Goal: Task Accomplishment & Management: Manage account settings

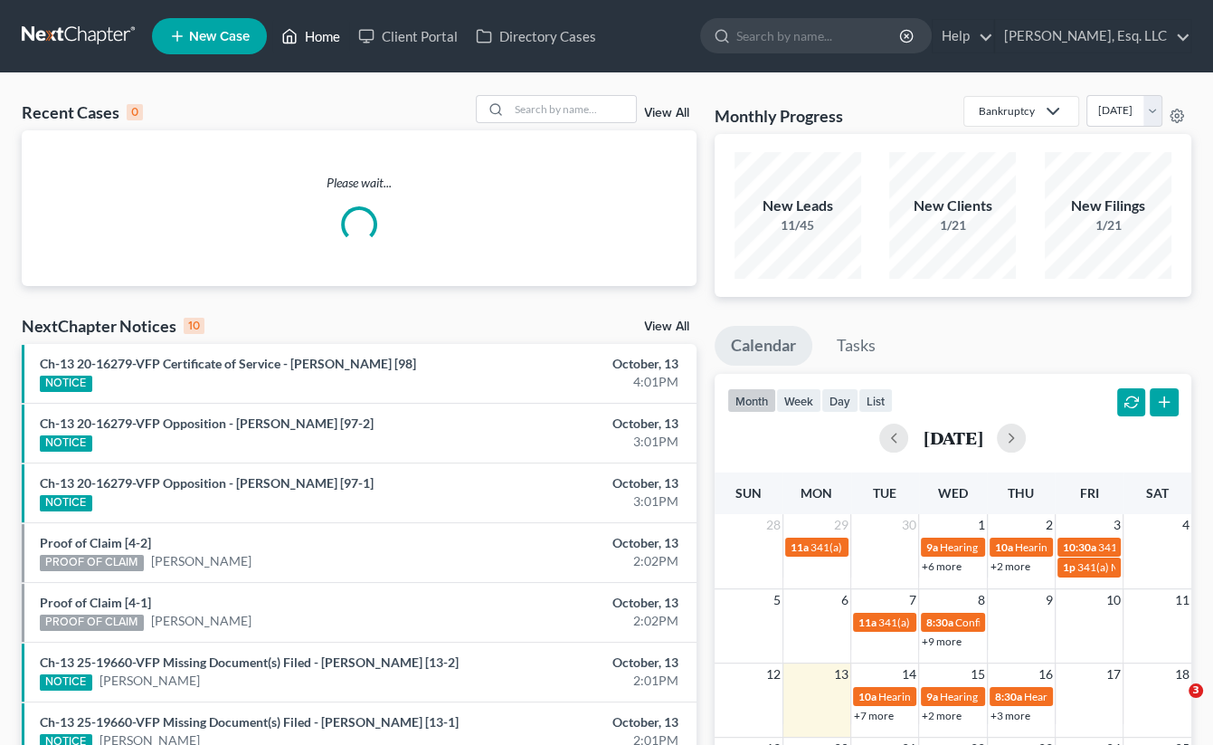
click at [332, 33] on link "Home" at bounding box center [310, 36] width 77 height 33
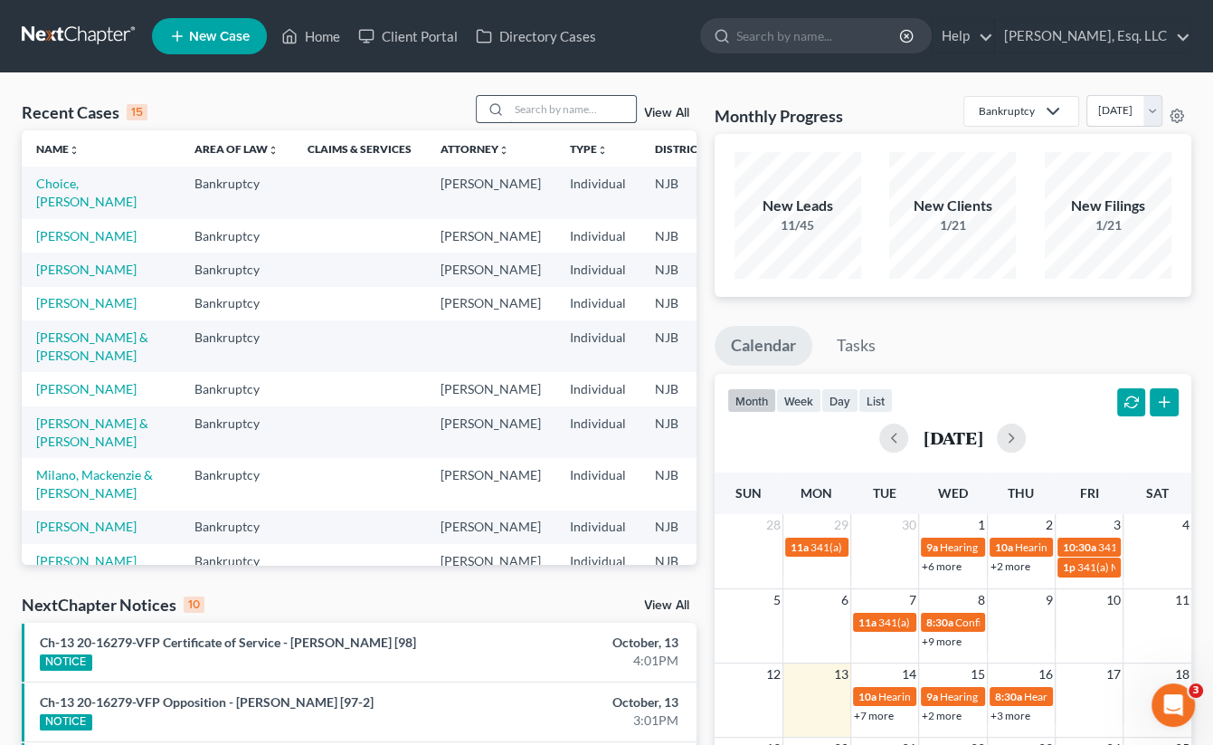
click at [509, 106] on input "search" at bounding box center [572, 109] width 127 height 26
click at [525, 109] on input "search" at bounding box center [572, 109] width 127 height 26
type input "penna"
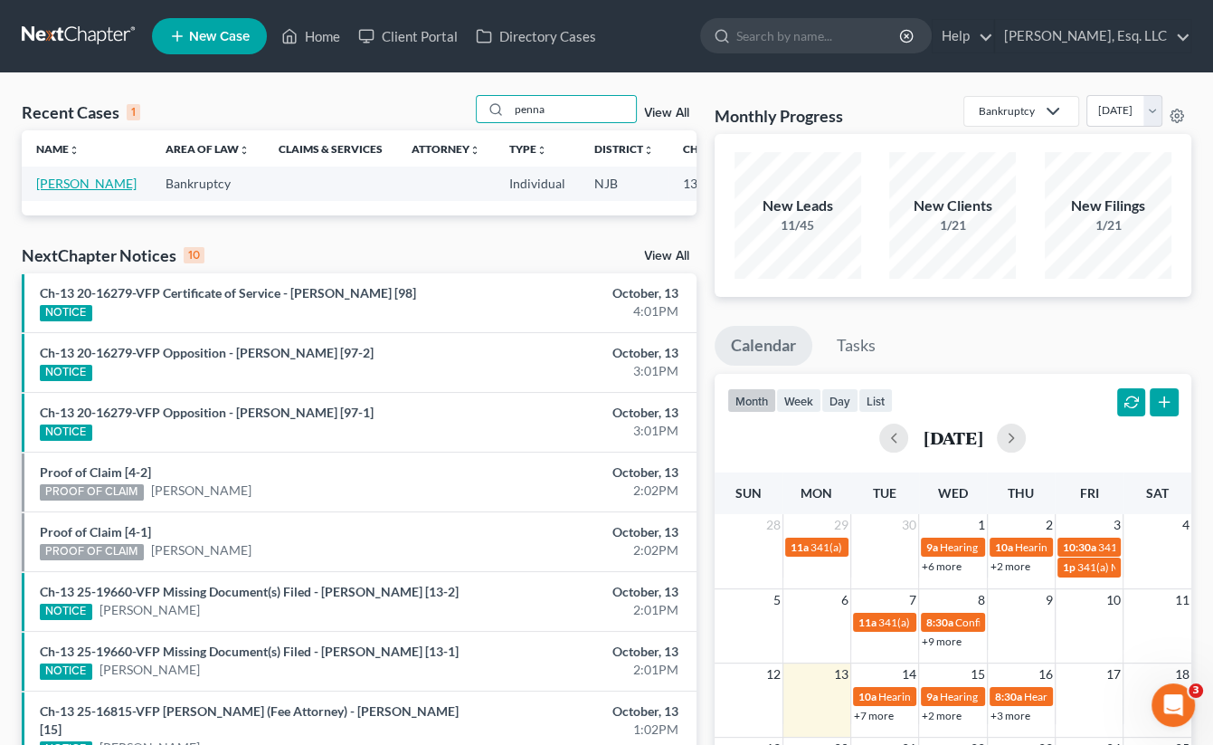
click at [51, 191] on link "Penna, Chiara" at bounding box center [86, 183] width 100 height 15
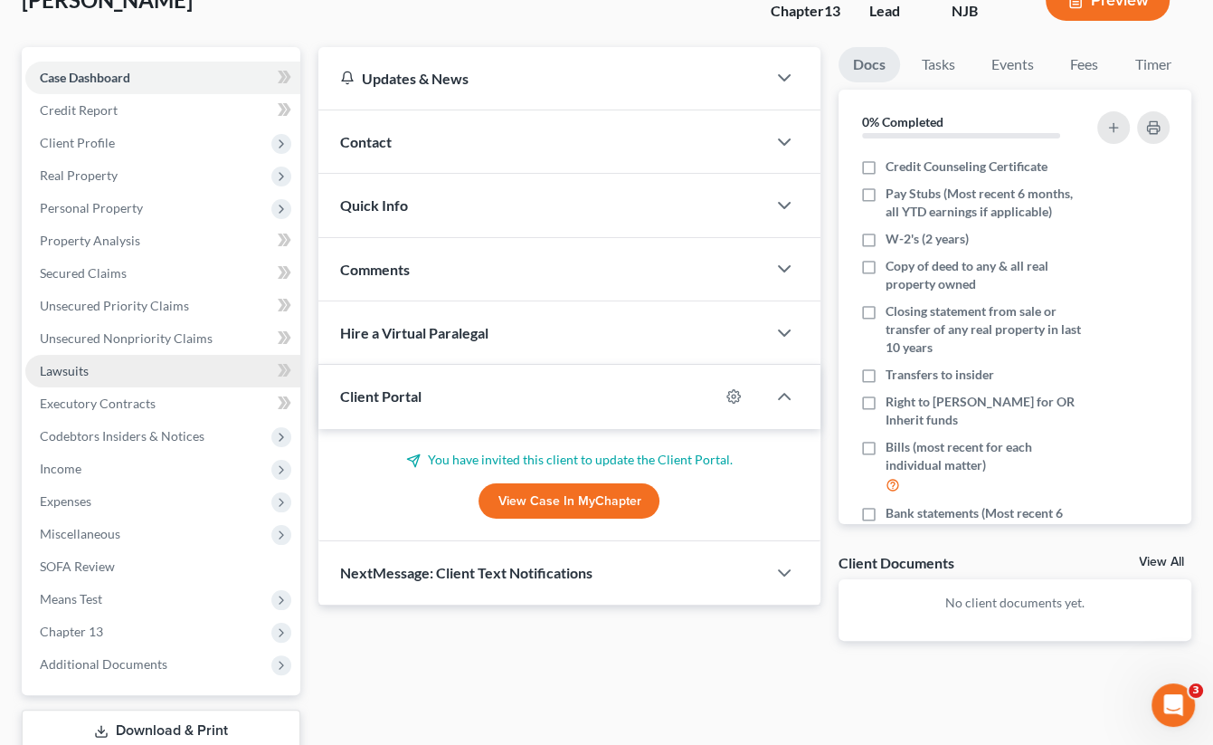
scroll to position [248, 0]
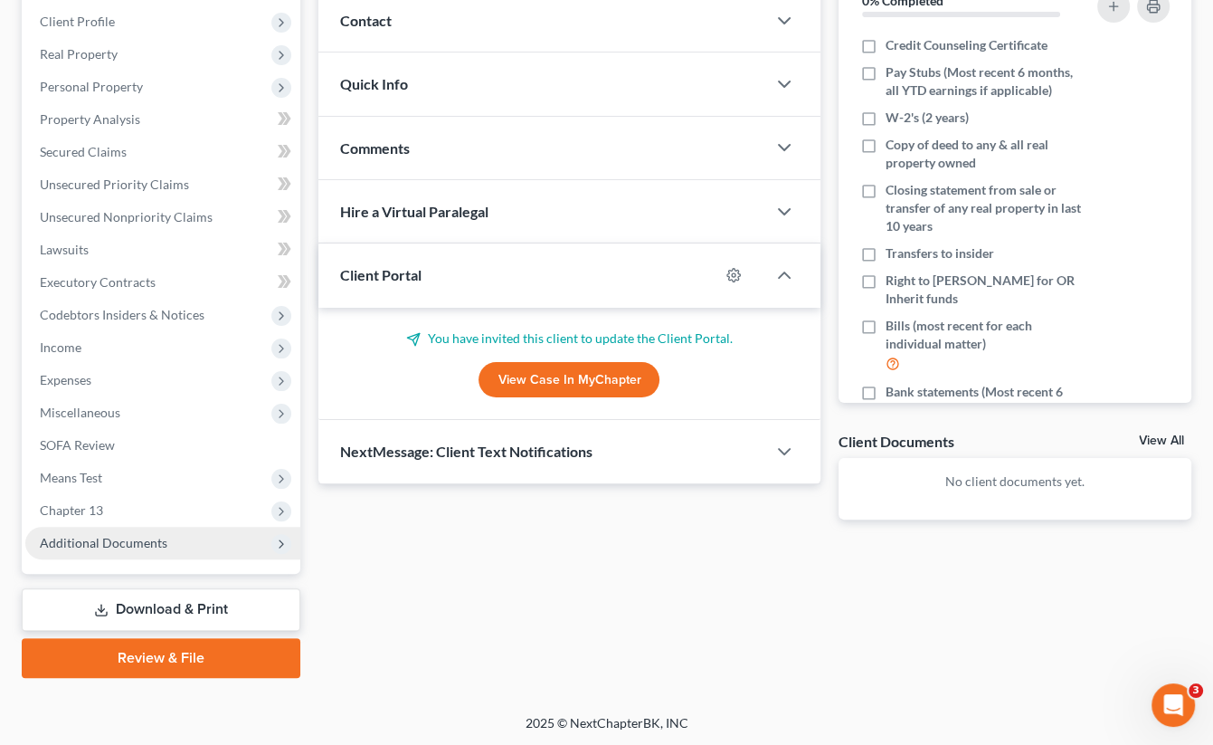
click at [136, 541] on span "Additional Documents" at bounding box center [104, 542] width 128 height 15
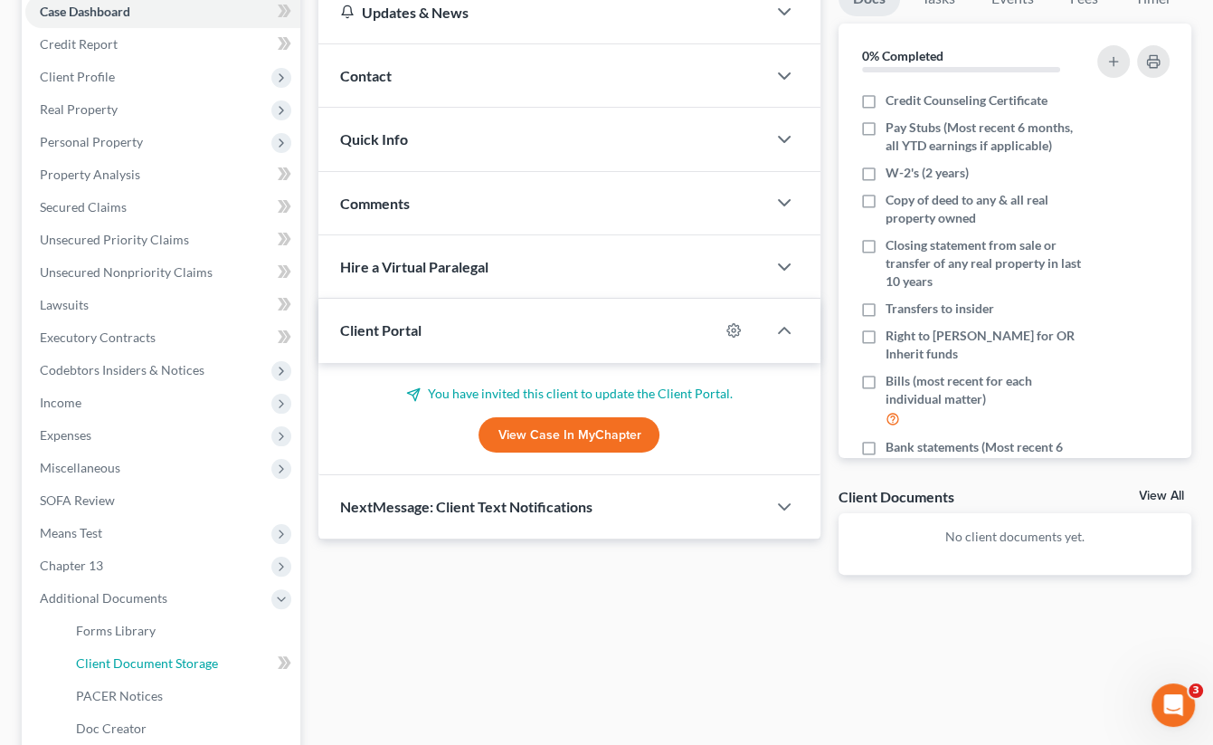
scroll to position [411, 0]
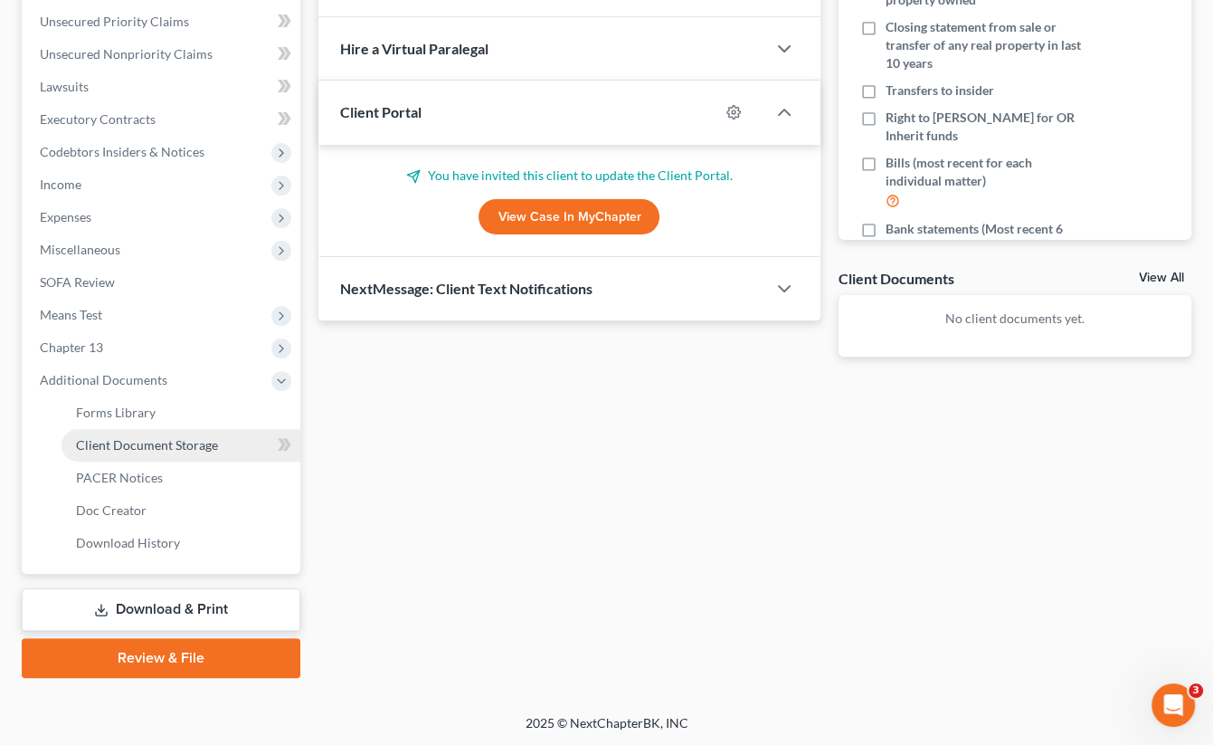
click at [172, 439] on span "Client Document Storage" at bounding box center [147, 444] width 142 height 15
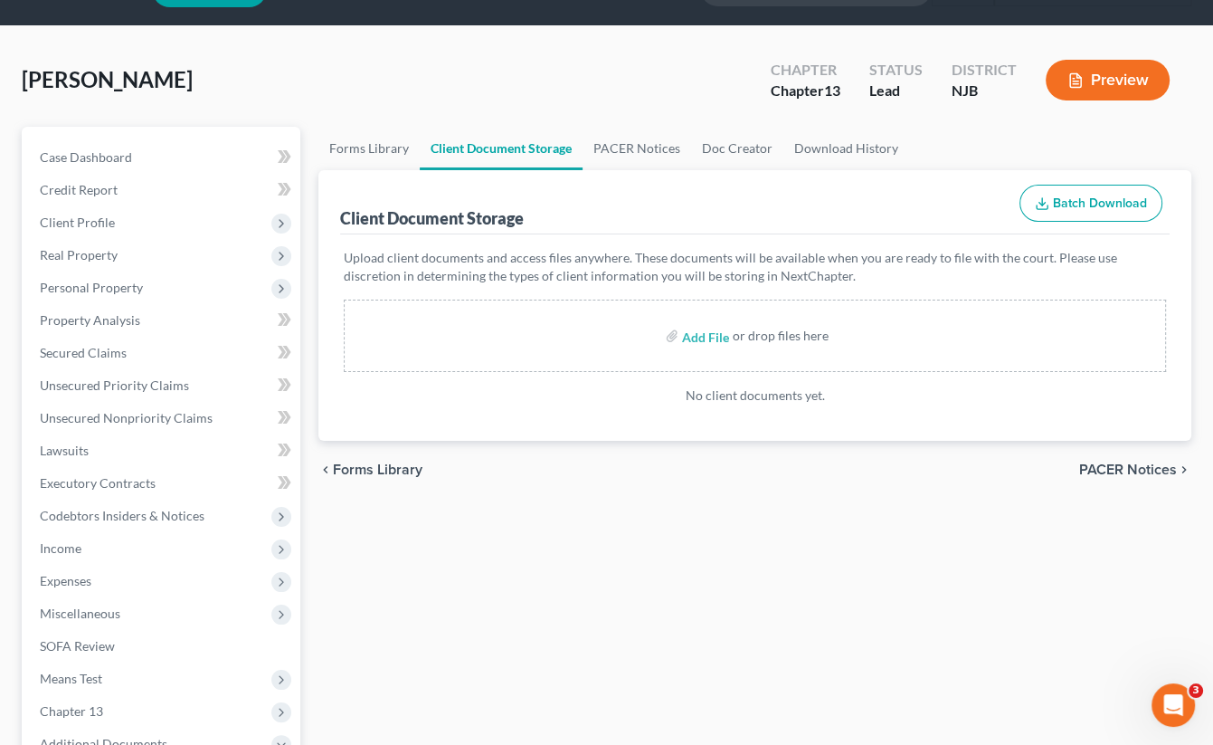
scroll to position [90, 0]
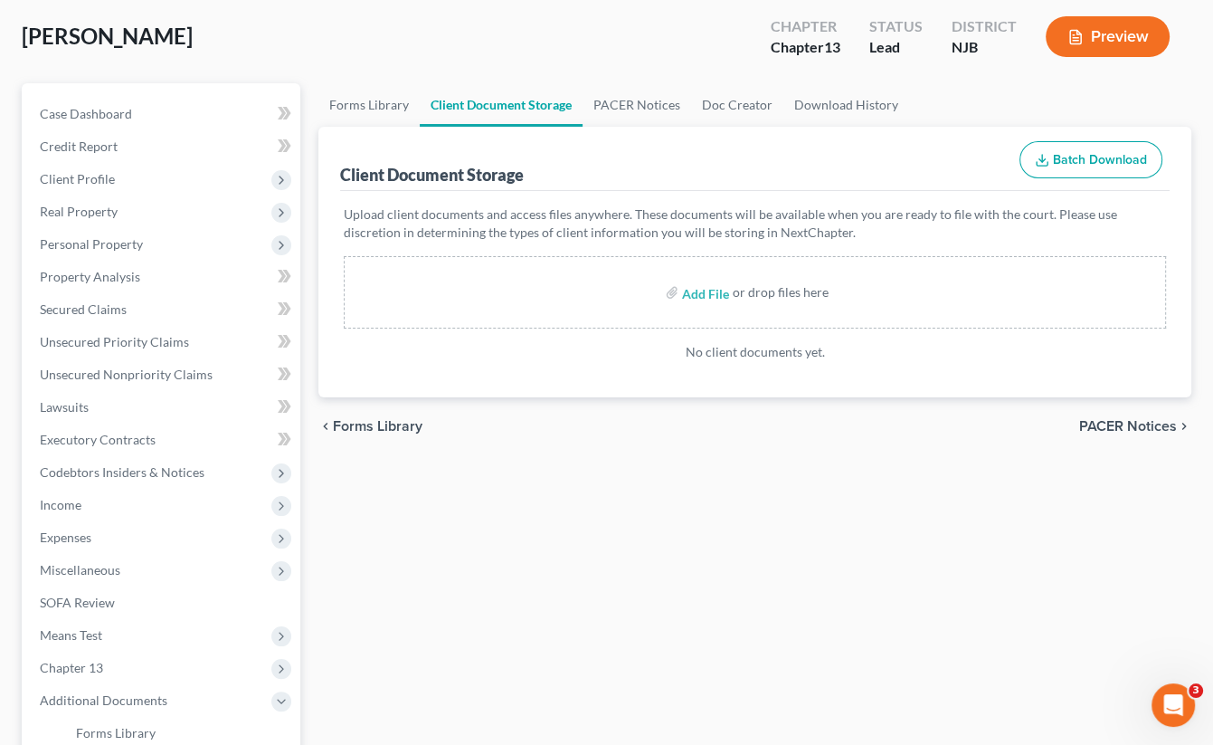
click at [546, 101] on link "Client Document Storage" at bounding box center [501, 104] width 163 height 43
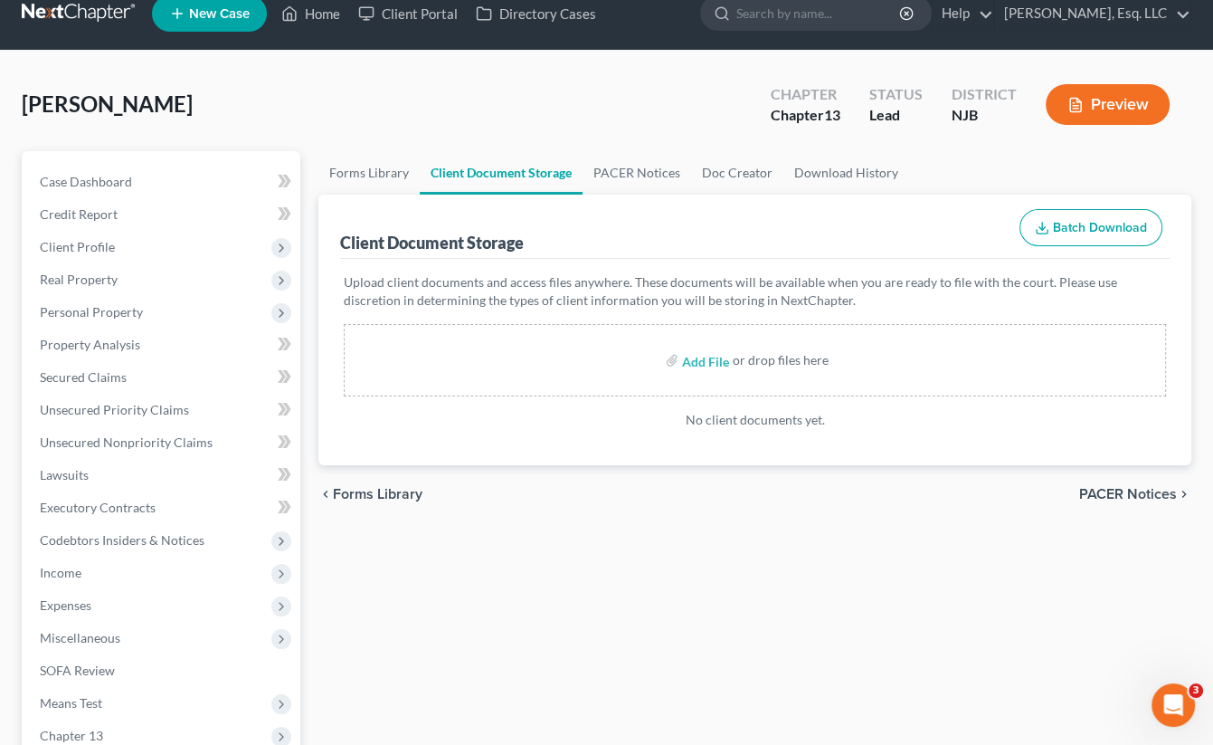
scroll to position [0, 0]
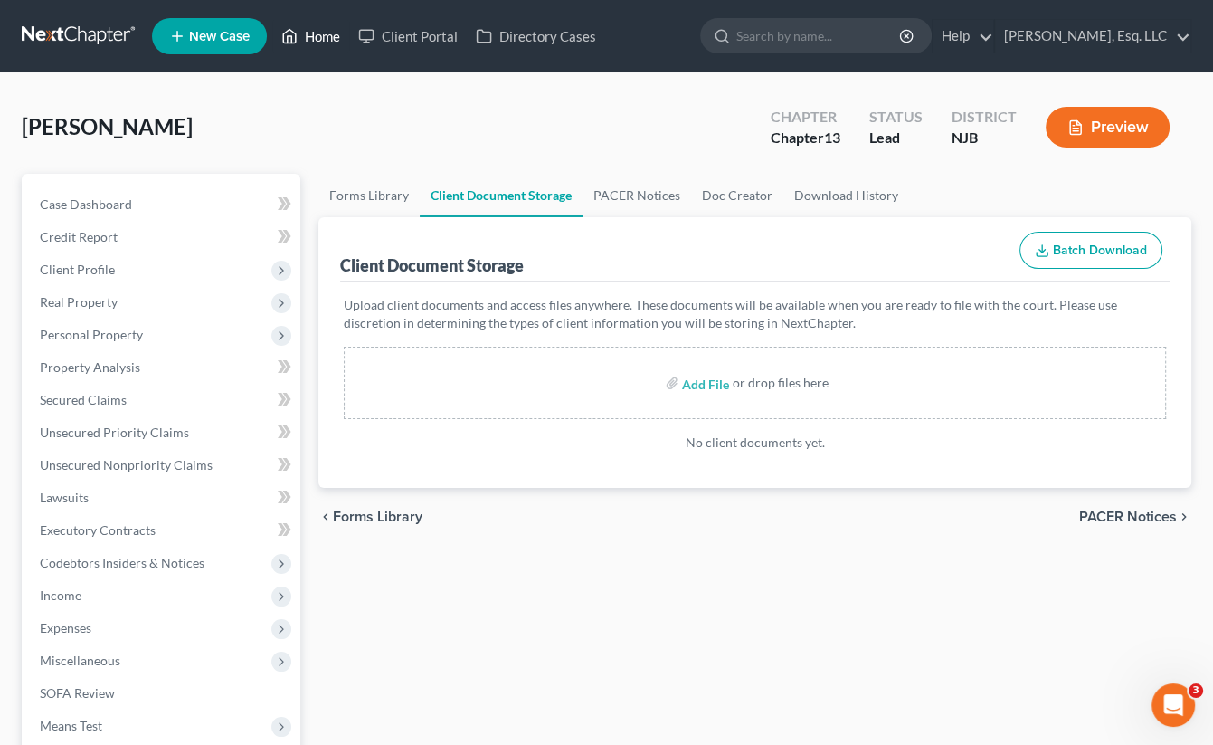
click at [309, 26] on link "Home" at bounding box center [310, 36] width 77 height 33
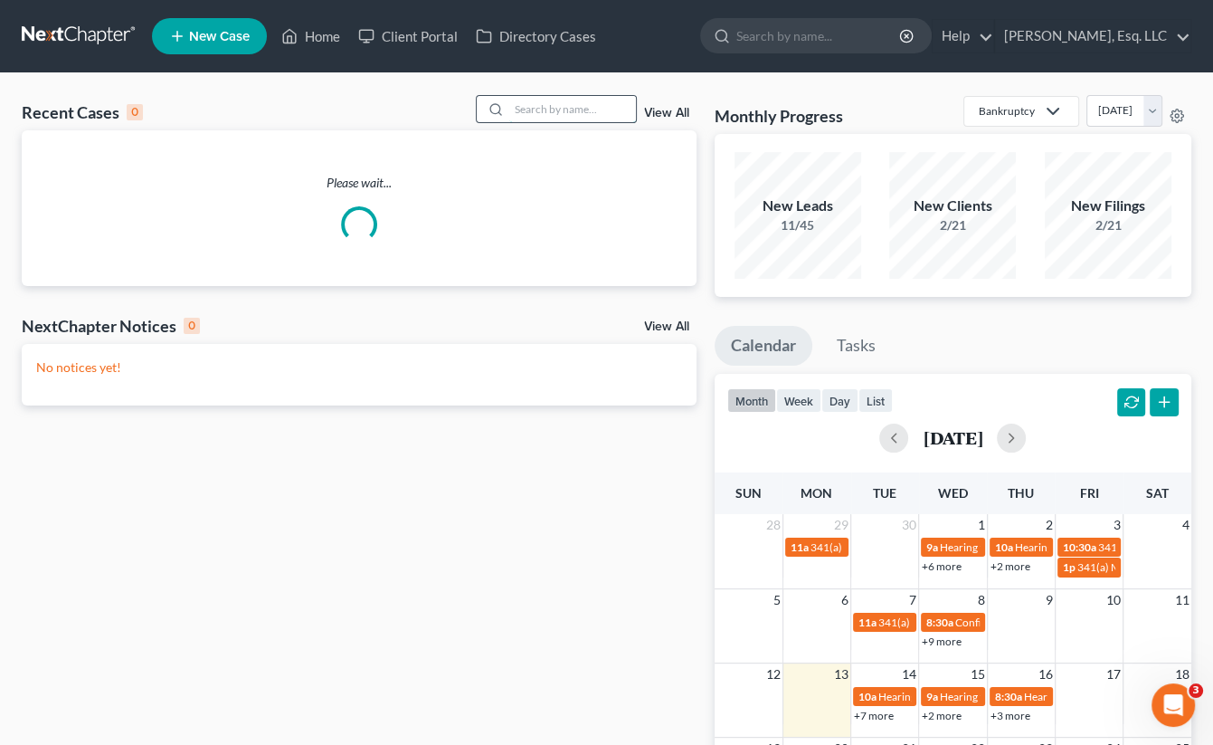
click at [526, 114] on input "search" at bounding box center [572, 109] width 127 height 26
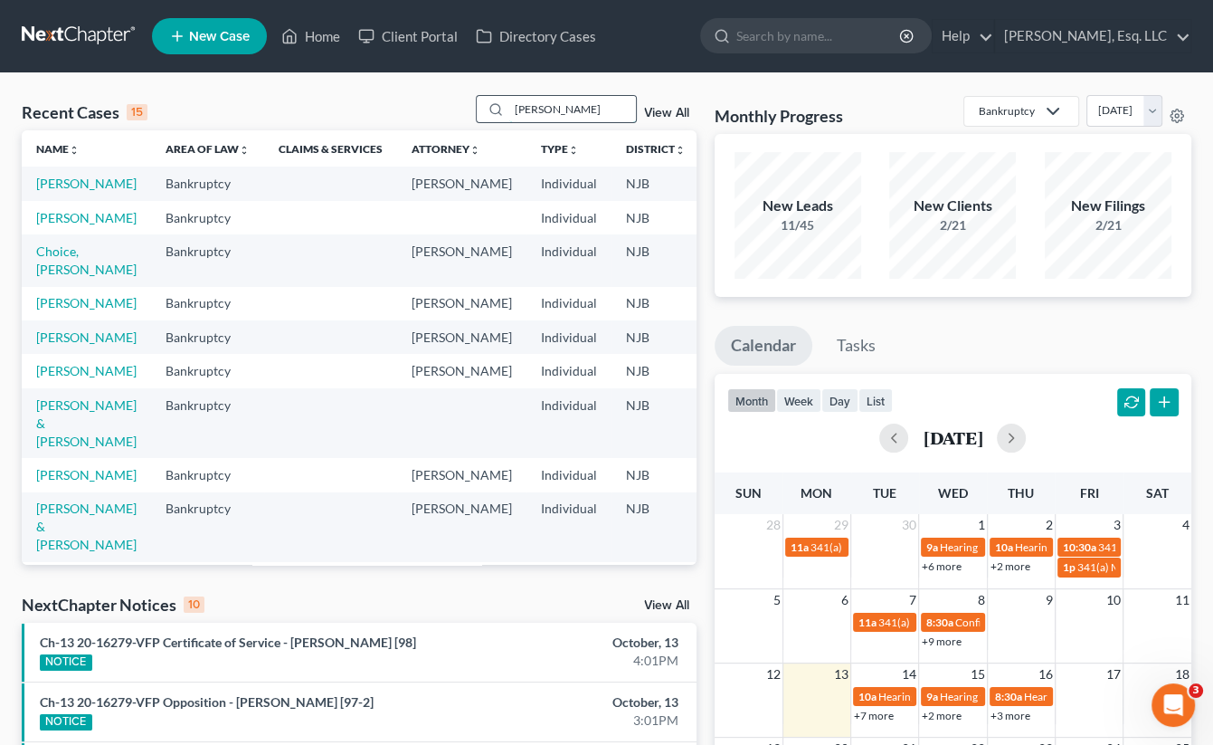
type input "polanco"
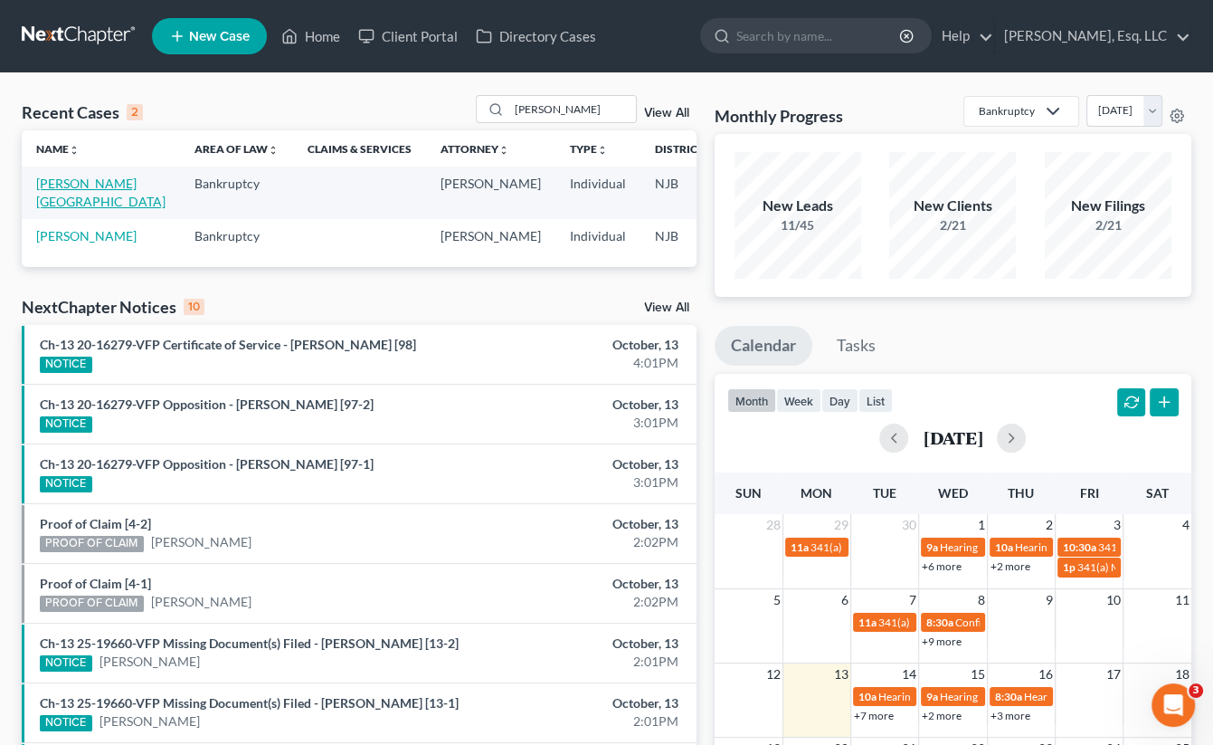
click at [62, 189] on link "Polanco, Santo" at bounding box center [100, 192] width 129 height 33
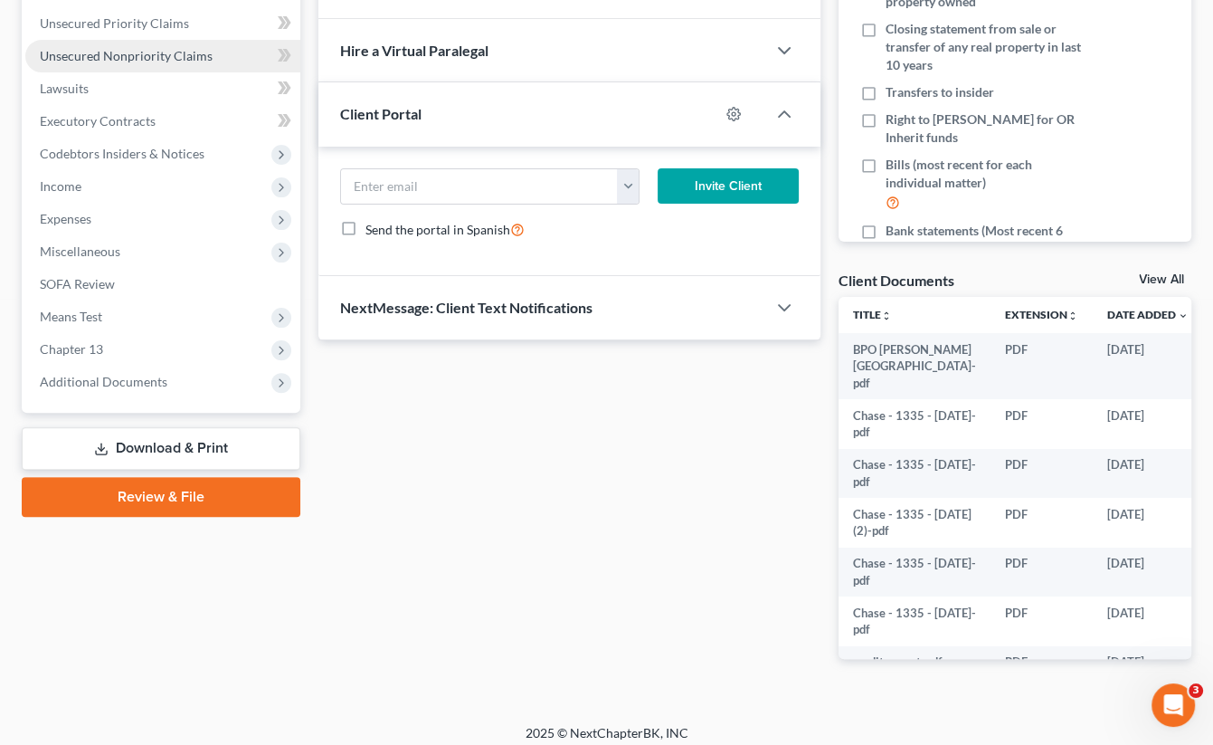
scroll to position [420, 0]
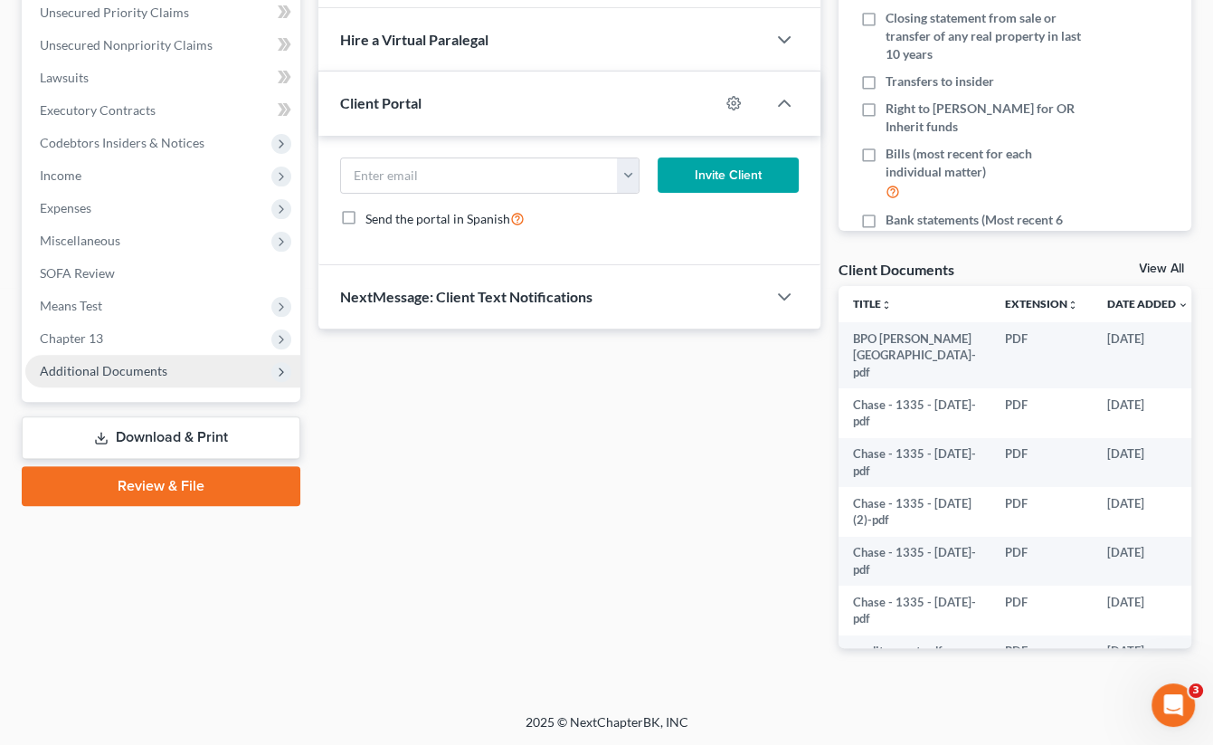
click at [126, 363] on span "Additional Documents" at bounding box center [104, 370] width 128 height 15
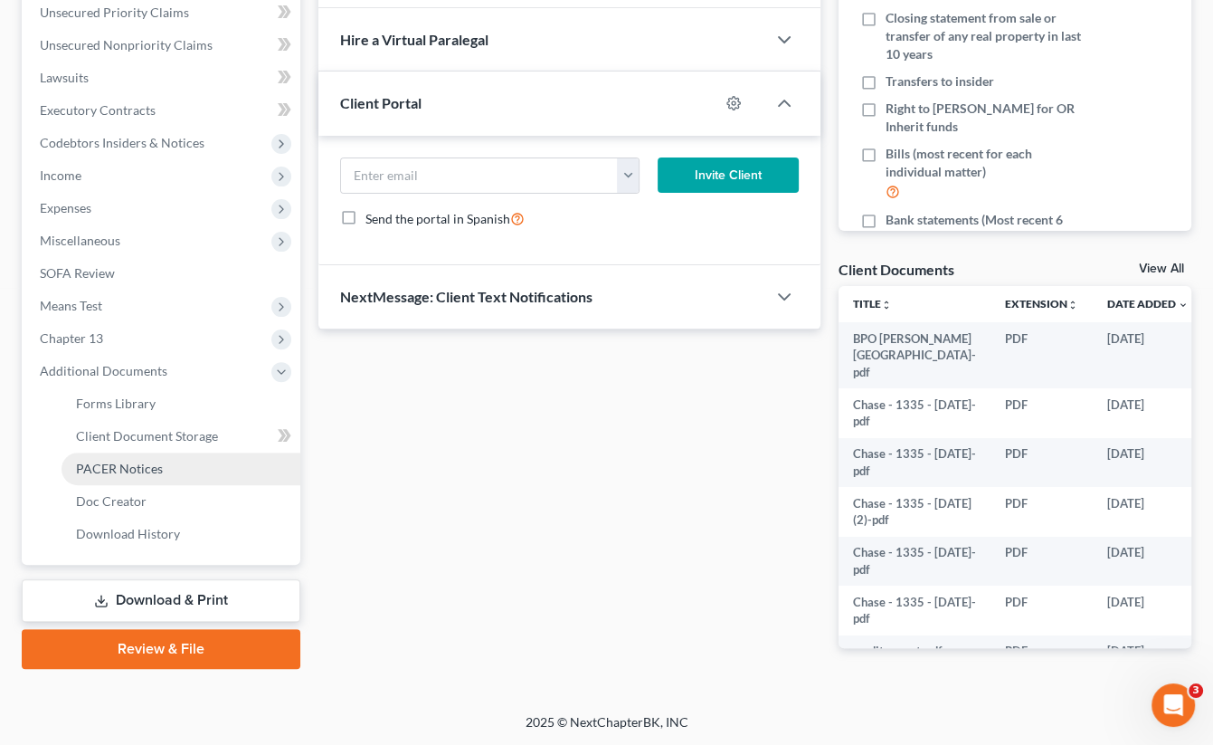
click at [135, 461] on span "PACER Notices" at bounding box center [119, 468] width 87 height 15
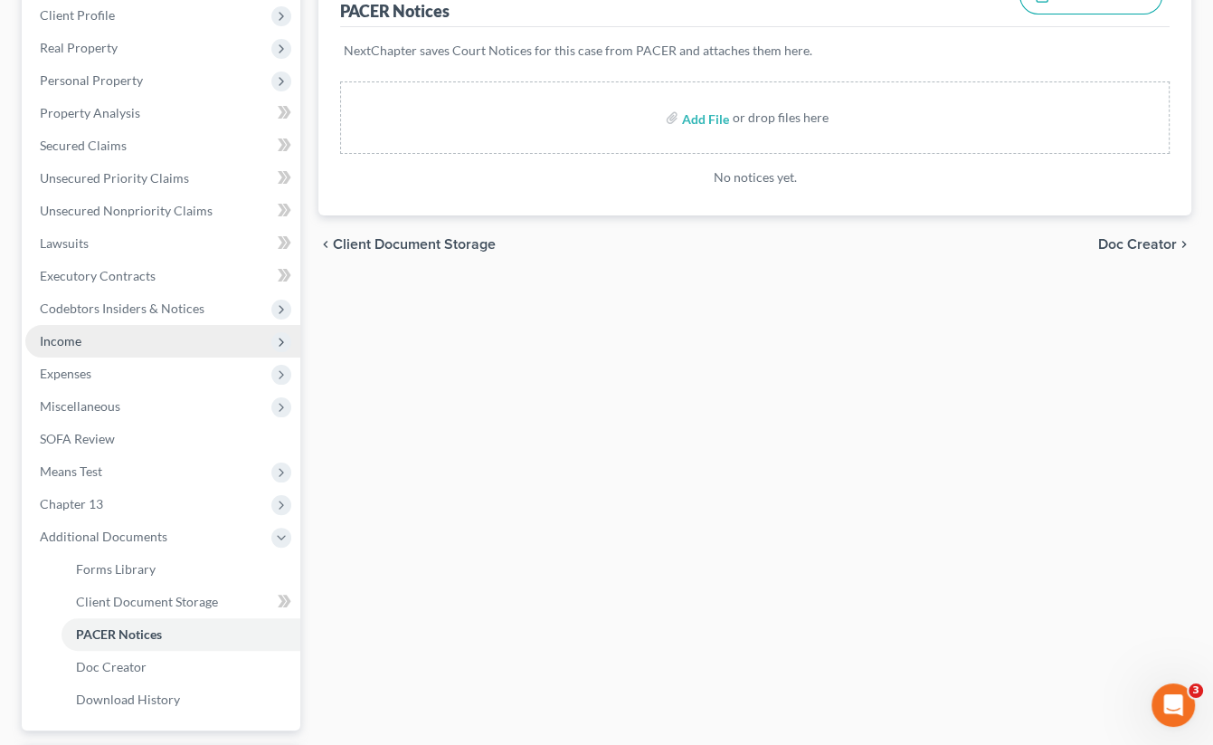
scroll to position [411, 0]
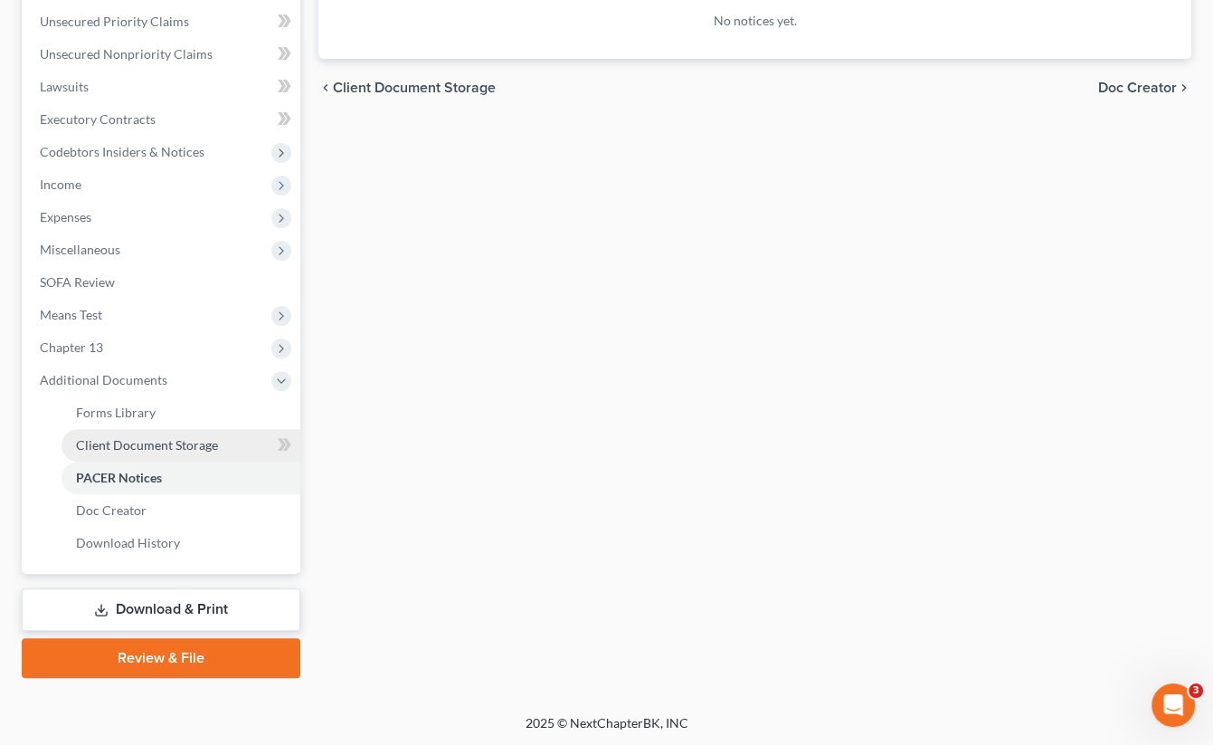
click at [178, 435] on link "Client Document Storage" at bounding box center [181, 445] width 239 height 33
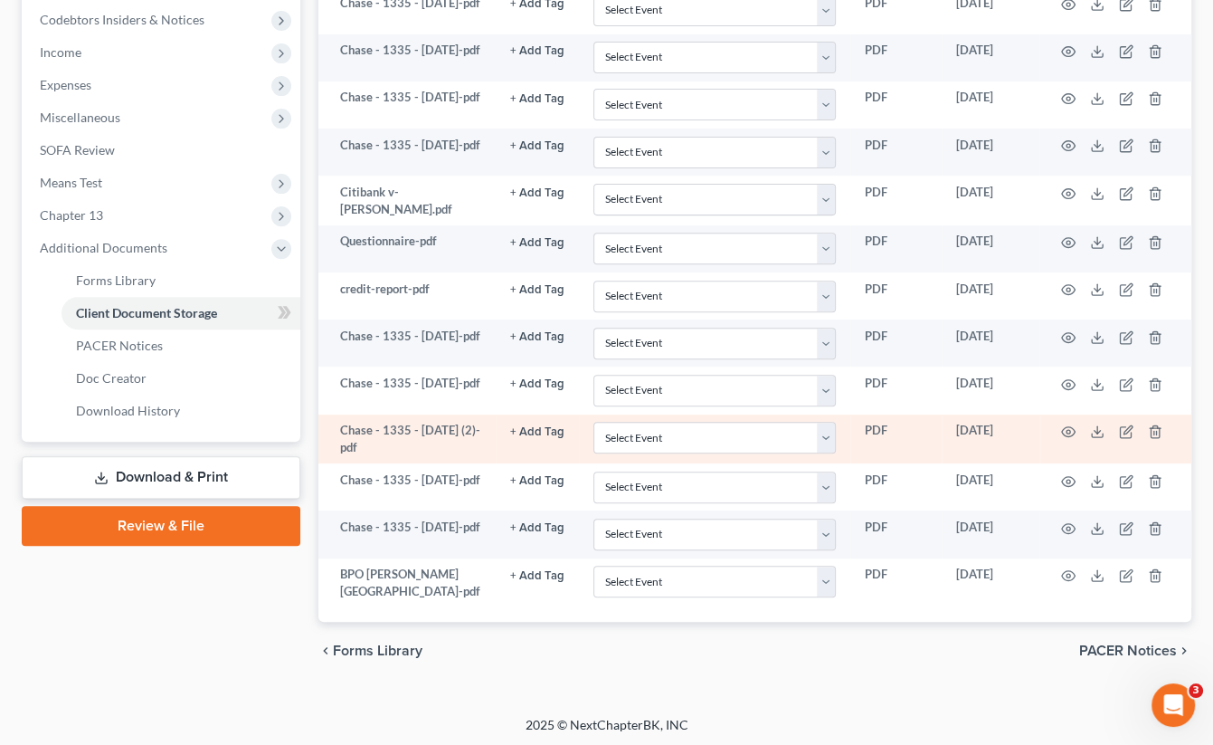
scroll to position [561, 0]
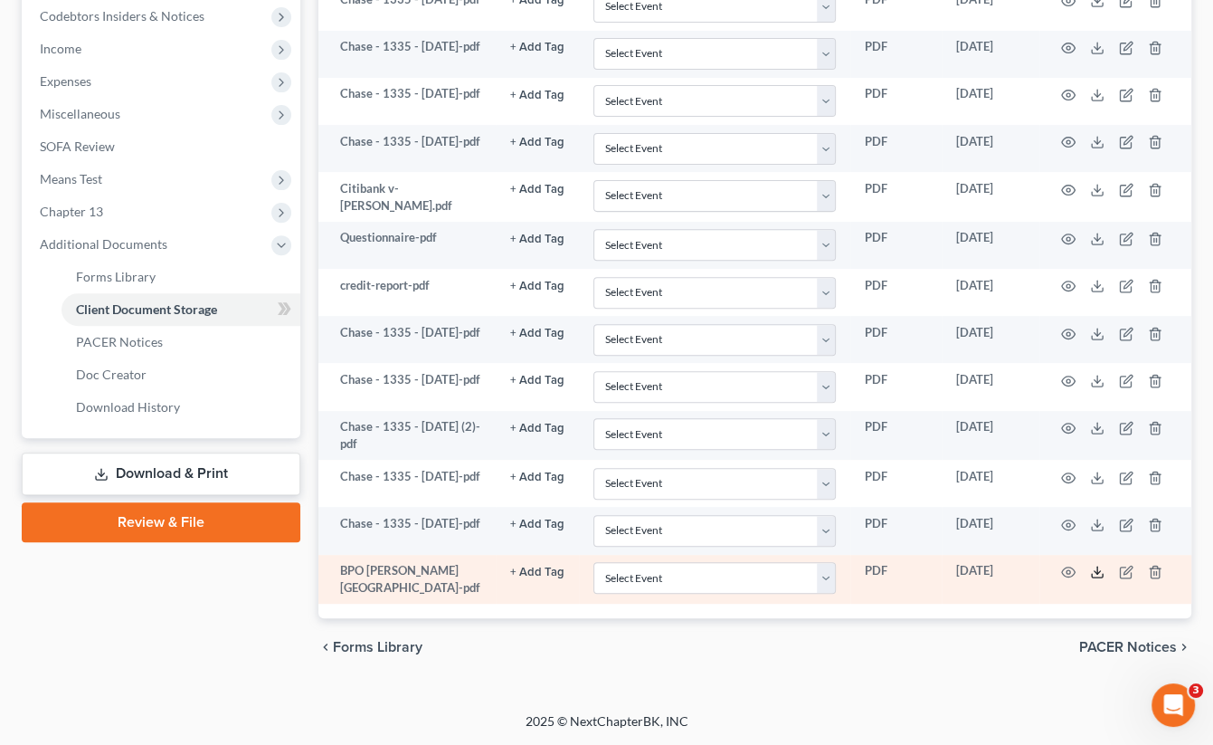
click at [1097, 569] on line at bounding box center [1097, 569] width 0 height 7
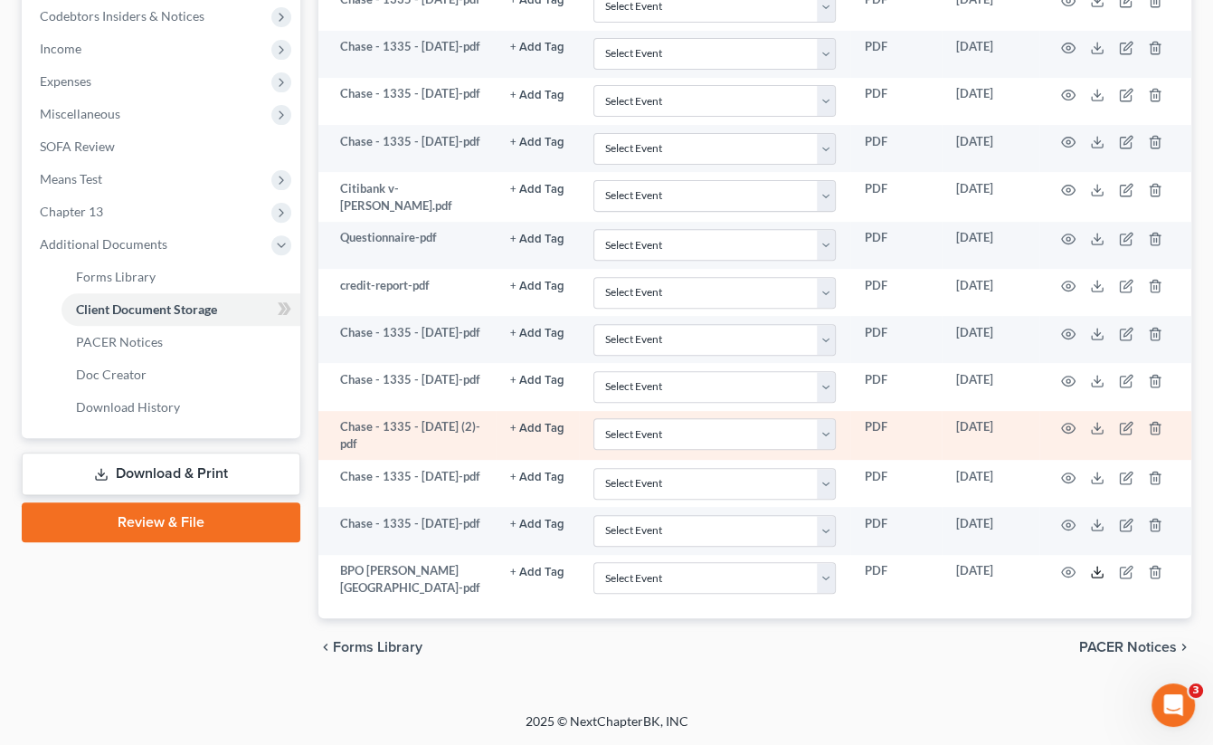
scroll to position [380, 0]
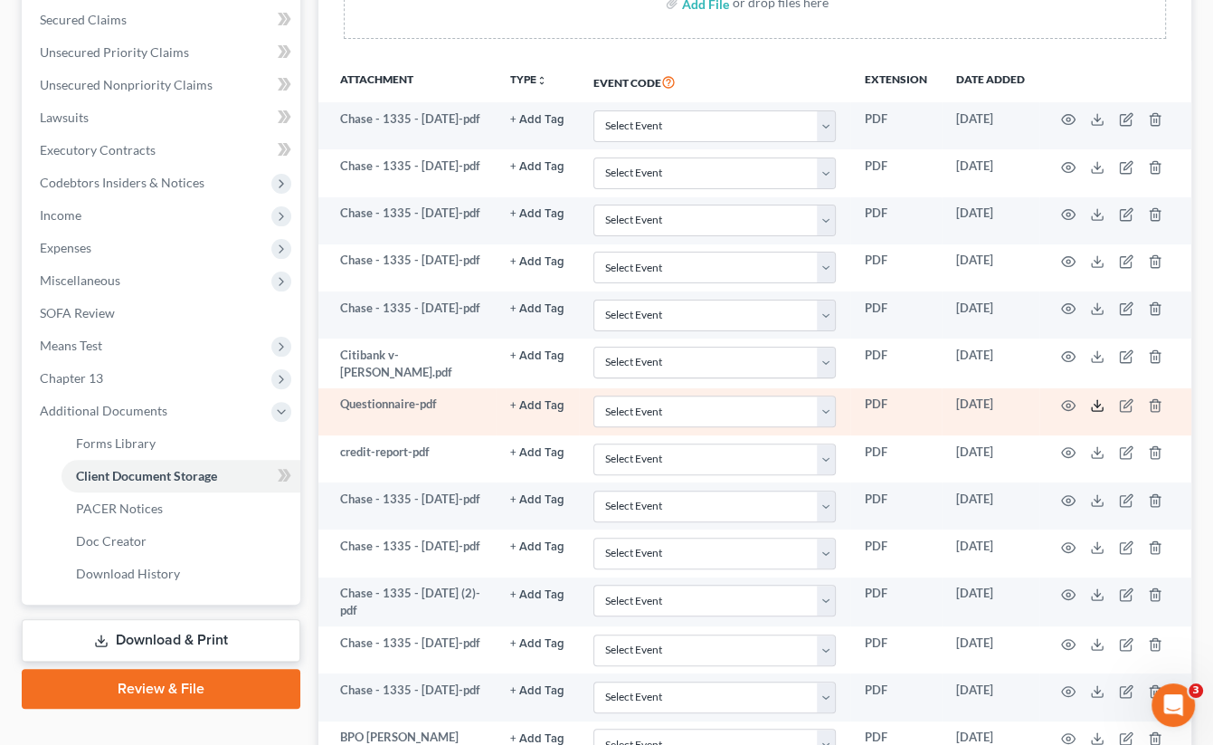
click at [1093, 413] on icon at bounding box center [1097, 405] width 14 height 14
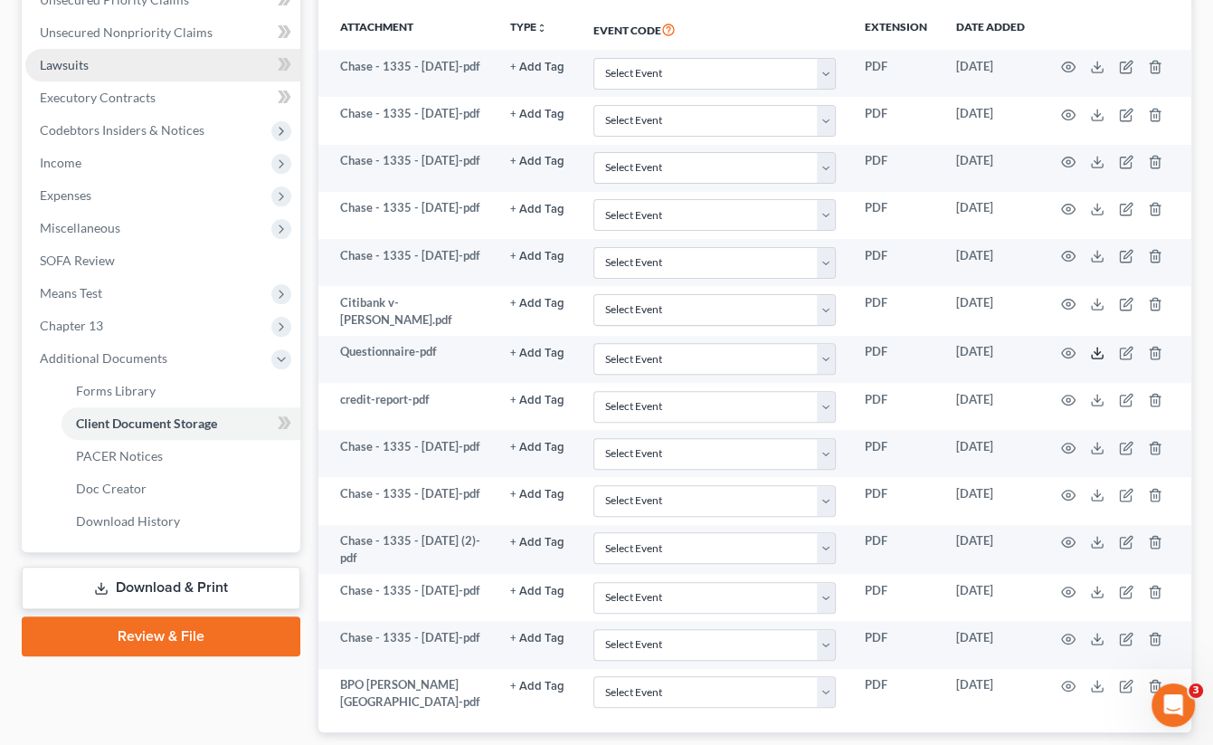
scroll to position [470, 0]
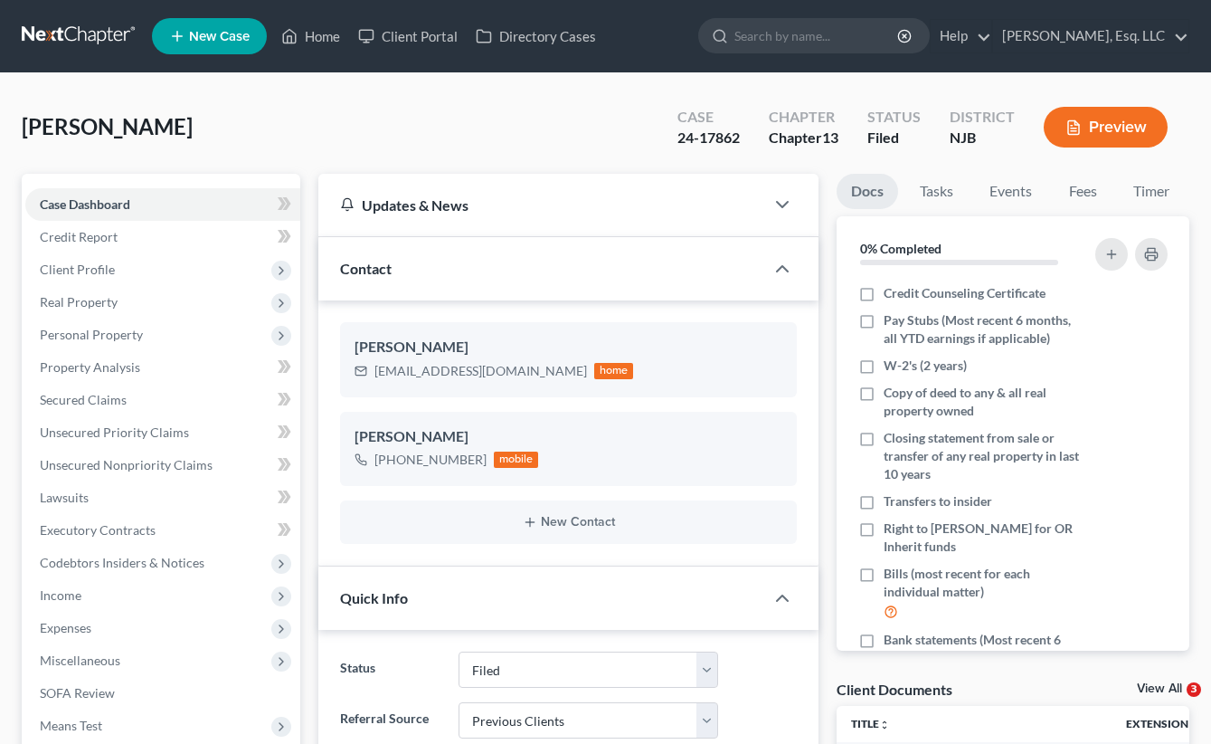
select select "6"
select select "1"
